Goal: Transaction & Acquisition: Purchase product/service

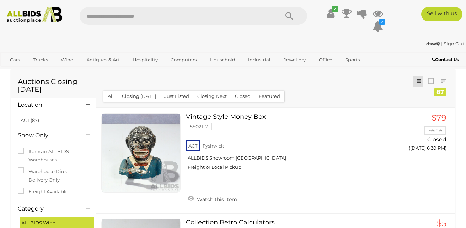
scroll to position [5593, 0]
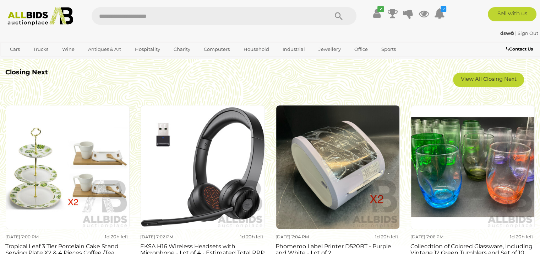
scroll to position [625, 0]
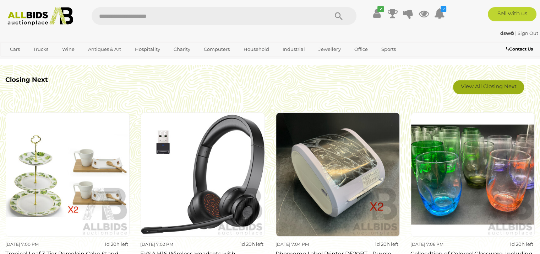
click at [484, 87] on link "View All Closing Next" at bounding box center [488, 87] width 71 height 14
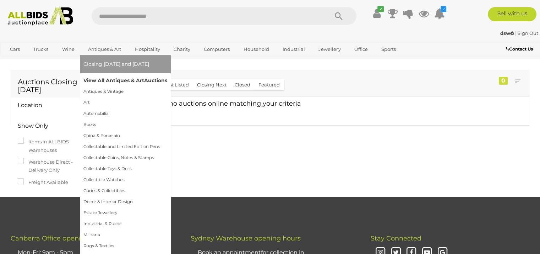
click at [119, 79] on link "View All Antiques & Art Auctions" at bounding box center [125, 80] width 84 height 11
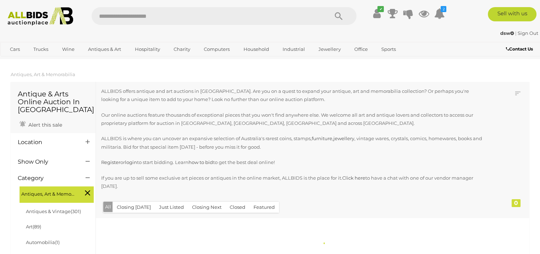
scroll to position [14, 0]
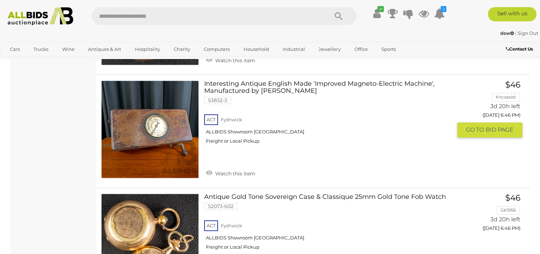
scroll to position [3936, 0]
